Goal: Task Accomplishment & Management: Manage account settings

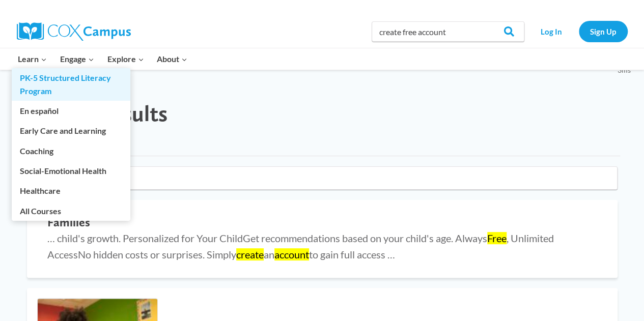
click at [33, 88] on link "PK-5 Structured Literacy Program" at bounding box center [71, 84] width 119 height 33
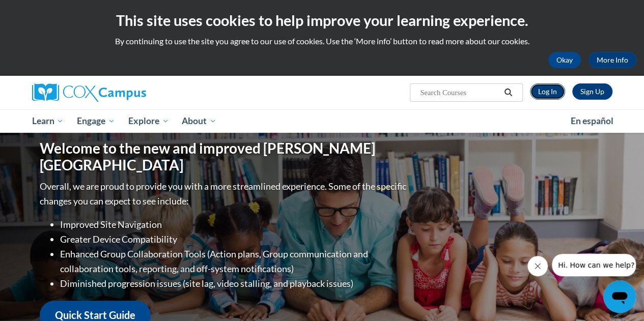
click at [540, 91] on link "Log In" at bounding box center [547, 91] width 35 height 16
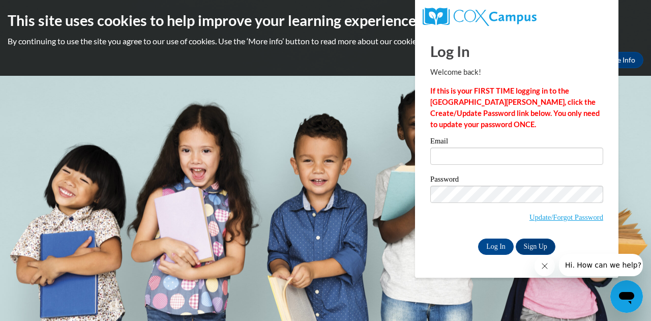
click at [434, 139] on label "Email" at bounding box center [516, 142] width 173 height 10
click at [434, 148] on input "Email" at bounding box center [516, 156] width 173 height 17
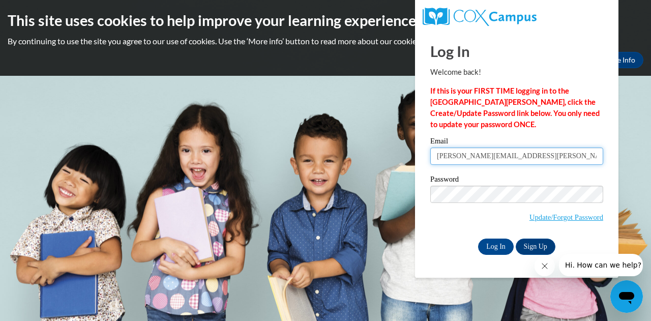
type input "[EMAIL_ADDRESS][DOMAIN_NAME]"
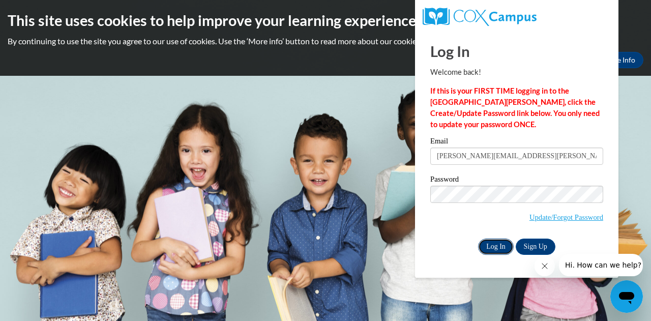
click at [494, 244] on input "Log In" at bounding box center [496, 247] width 36 height 16
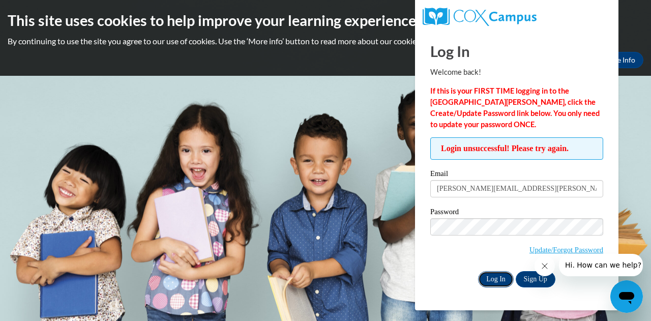
click at [492, 278] on input "Log In" at bounding box center [496, 279] width 36 height 16
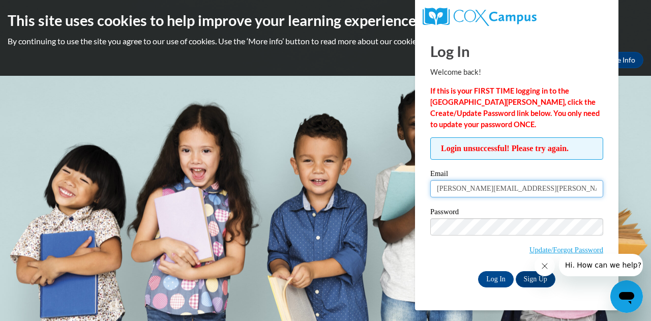
drag, startPoint x: 437, startPoint y: 187, endPoint x: 453, endPoint y: 189, distance: 16.9
click at [453, 189] on input "[EMAIL_ADDRESS][DOMAIN_NAME]" at bounding box center [516, 188] width 173 height 17
click at [467, 188] on input "newsom@gcpsk12.org" at bounding box center [516, 188] width 173 height 17
drag, startPoint x: 518, startPoint y: 190, endPoint x: 483, endPoint y: 194, distance: 34.8
click at [483, 194] on input "newsomt2@gcpsk12.org" at bounding box center [516, 188] width 173 height 17
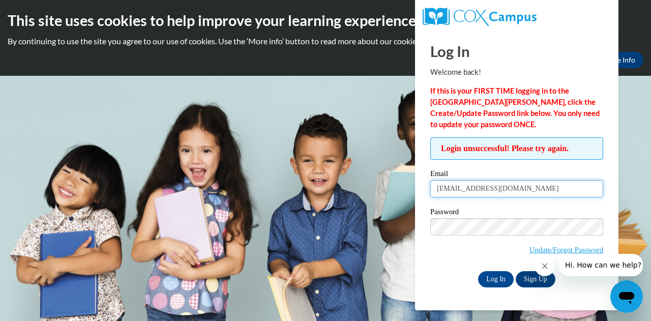
type input "newsomt2@gmail.com"
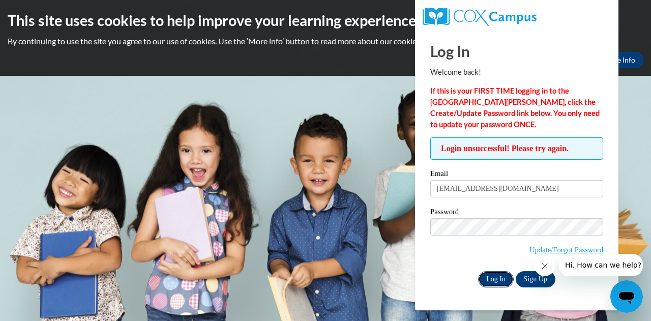
click at [495, 276] on input "Log In" at bounding box center [496, 279] width 36 height 16
click at [494, 279] on input "Log In" at bounding box center [496, 279] width 36 height 16
click at [493, 279] on input "Log In" at bounding box center [496, 279] width 36 height 16
click at [559, 249] on link "Update/Forgot Password" at bounding box center [567, 250] width 74 height 8
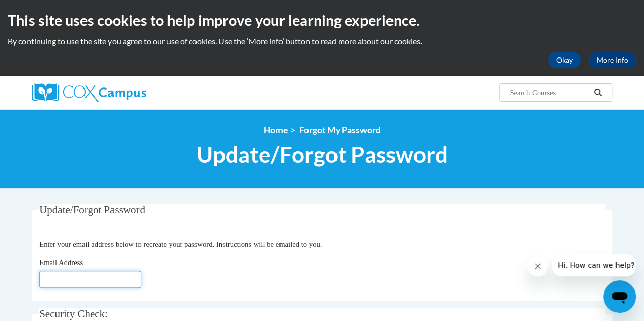
click at [42, 282] on input "Email Address" at bounding box center [90, 279] width 102 height 17
type input "[EMAIL_ADDRESS][DOMAIN_NAME]"
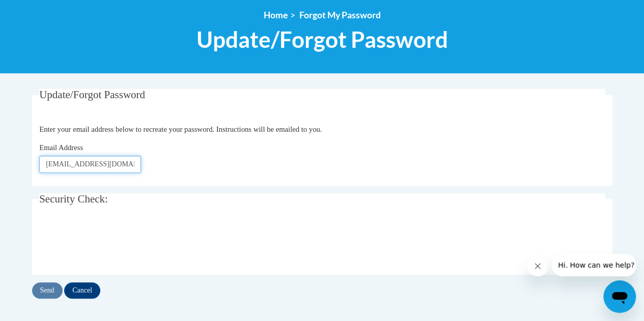
scroll to position [116, 0]
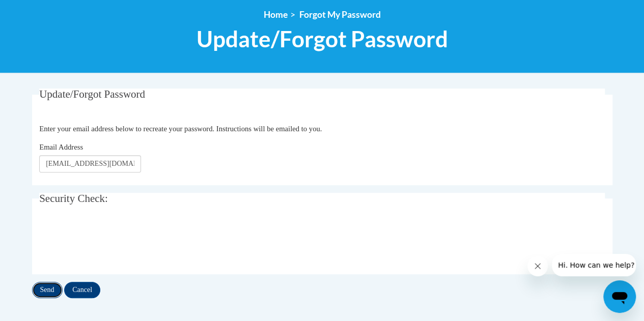
click at [43, 288] on input "Send" at bounding box center [47, 290] width 31 height 16
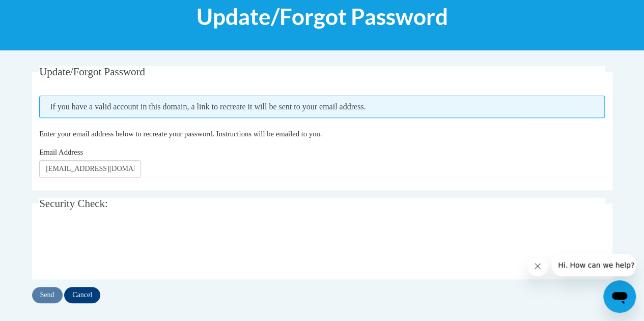
scroll to position [139, 0]
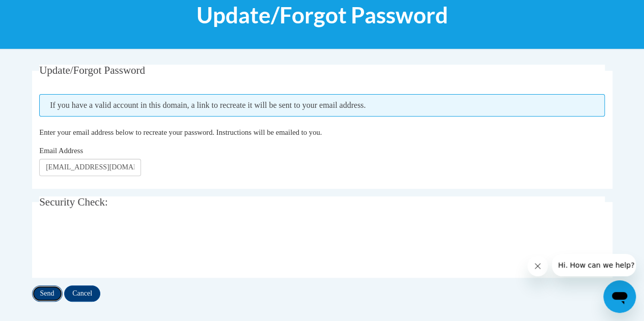
click at [43, 295] on input "Send" at bounding box center [47, 293] width 31 height 16
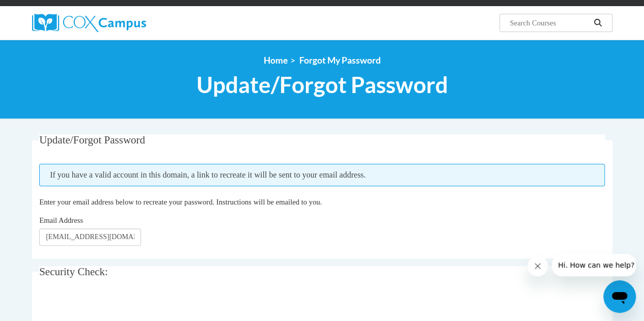
scroll to position [67, 0]
